Goal: Connect with others: Connect with others

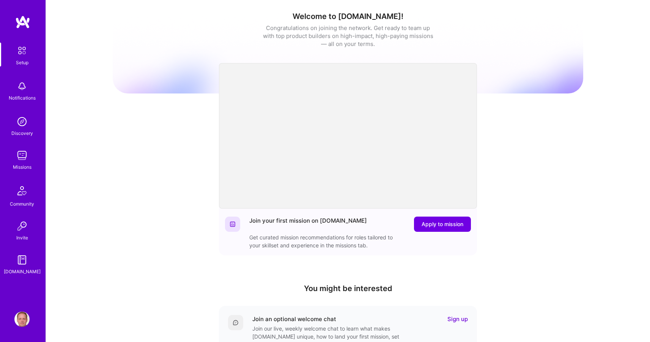
click at [20, 154] on img at bounding box center [21, 155] width 15 height 15
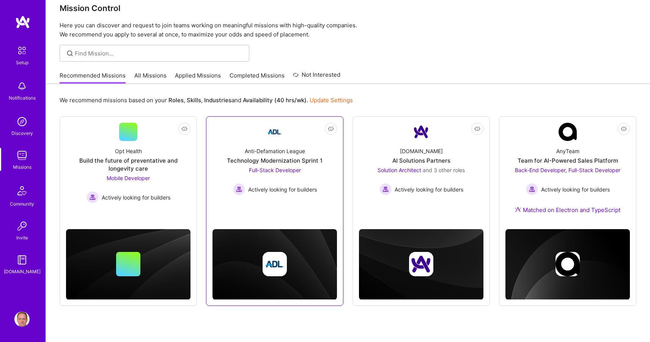
scroll to position [27, 0]
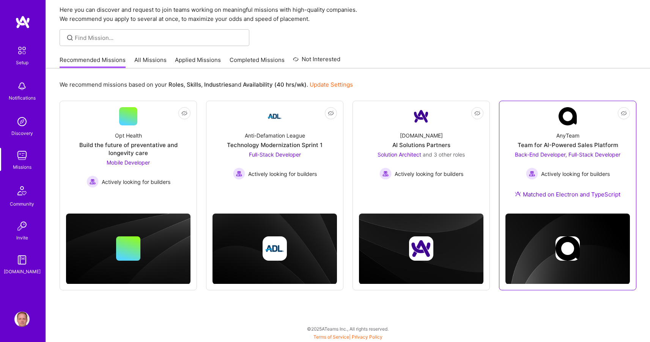
click at [529, 141] on div "Team for AI-Powered Sales Platform" at bounding box center [568, 145] width 101 height 8
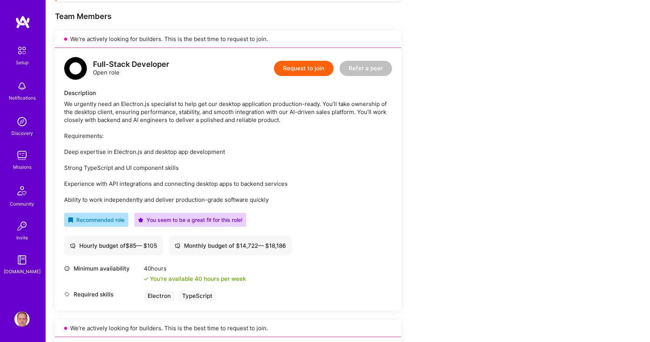
scroll to position [146, 0]
drag, startPoint x: 99, startPoint y: 105, endPoint x: 205, endPoint y: 106, distance: 105.1
click at [205, 106] on div "We urgently need an Electron.js specialist to help get our desktop application …" at bounding box center [228, 153] width 328 height 104
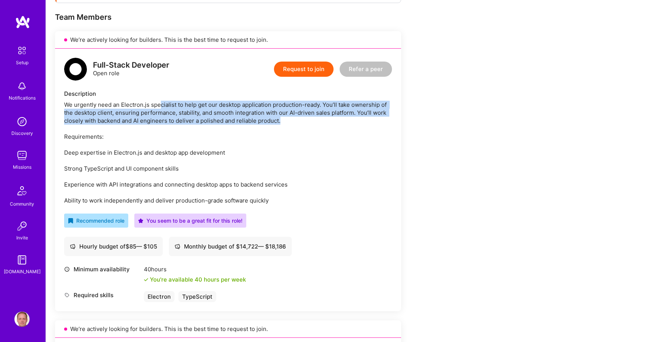
drag, startPoint x: 160, startPoint y: 105, endPoint x: 299, endPoint y: 118, distance: 139.9
click at [299, 118] on div "We urgently need an Electron.js specialist to help get our desktop application …" at bounding box center [228, 153] width 328 height 104
click at [305, 121] on div "We urgently need an Electron.js specialist to help get our desktop application …" at bounding box center [228, 153] width 328 height 104
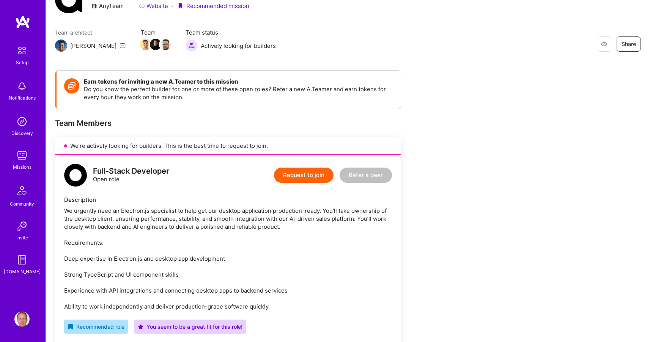
scroll to position [0, 0]
